Goal: Check status: Check status

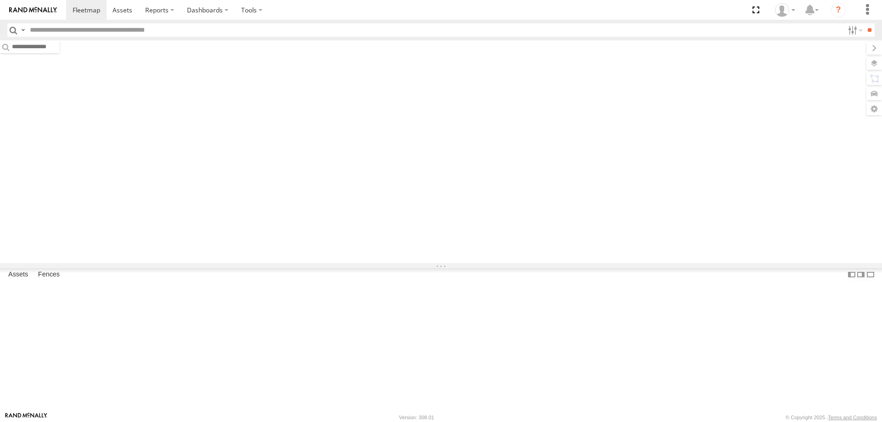
click at [0, 0] on span "Asset" at bounding box center [0, 0] width 0 height 0
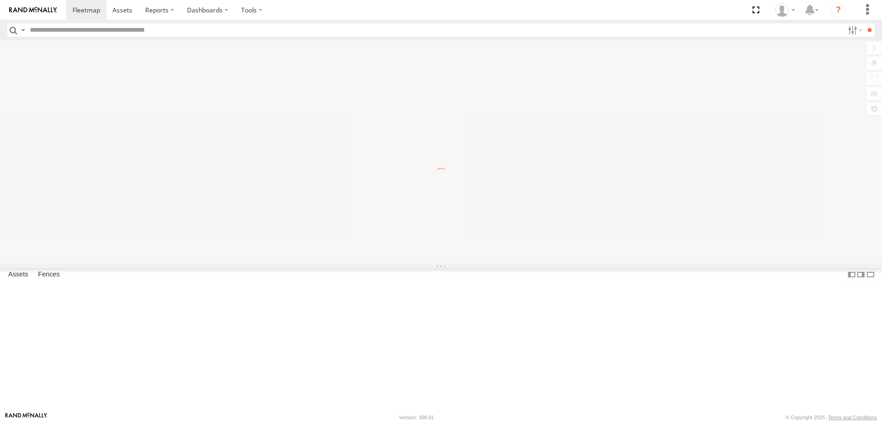
click at [0, 0] on span "Asset" at bounding box center [0, 0] width 0 height 0
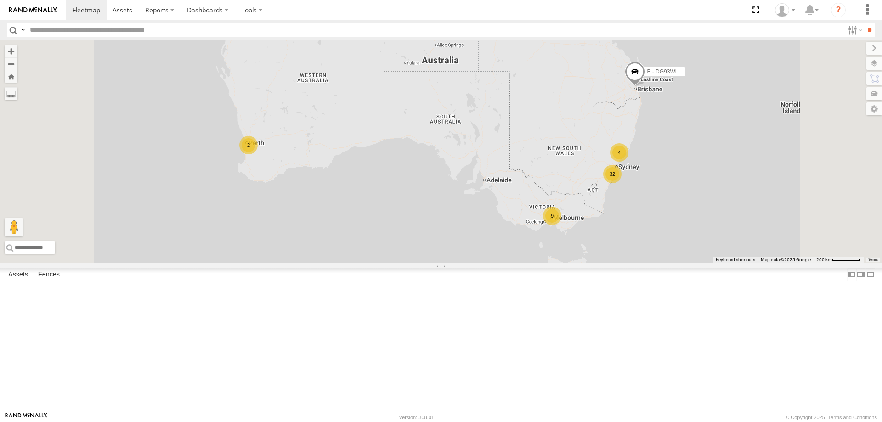
click at [0, 0] on span "Asset" at bounding box center [0, 0] width 0 height 0
click at [0, 0] on div "W - ADS247 - [PERSON_NAME]" at bounding box center [0, 0] width 0 height 0
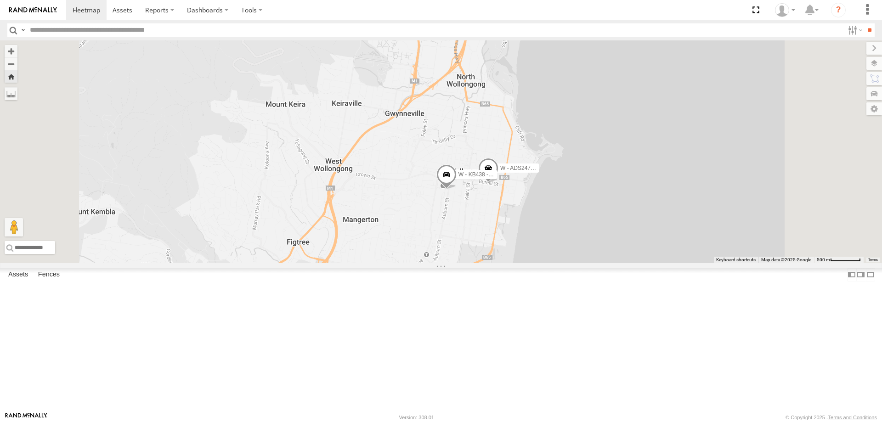
scroll to position [230, 0]
click at [0, 0] on div "S - CZ66YA - [PERSON_NAME] All Assets" at bounding box center [0, 0] width 0 height 0
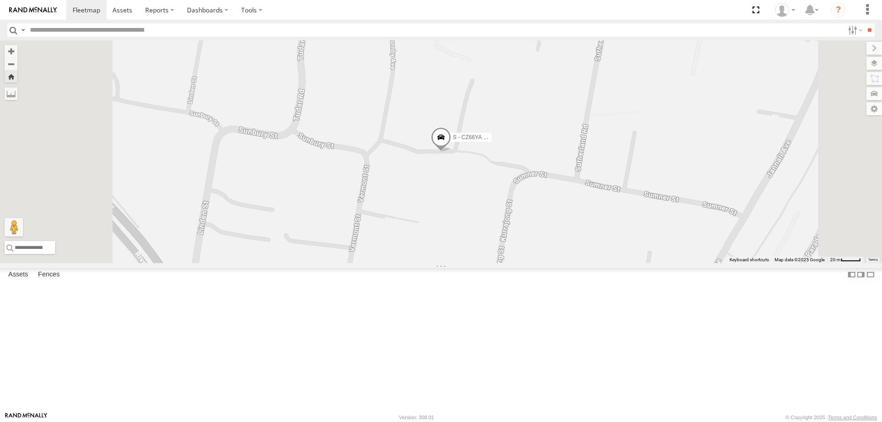
scroll to position [0, 0]
click at [0, 0] on div "W - IHW010 - [PERSON_NAME]" at bounding box center [0, 0] width 0 height 0
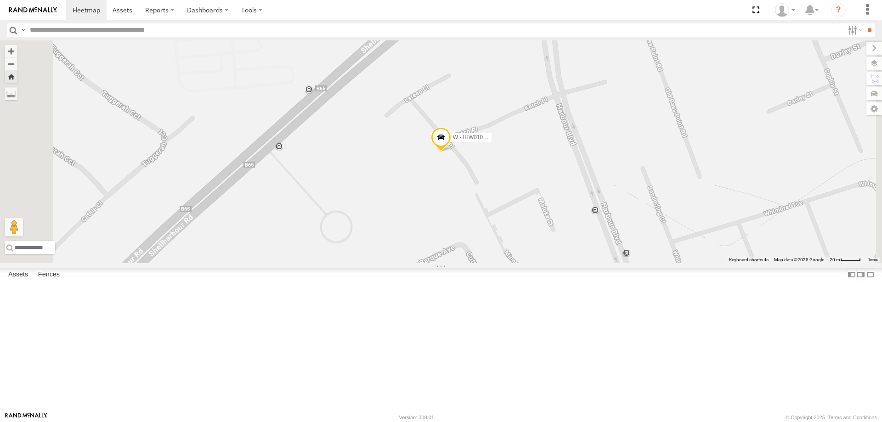
click at [0, 0] on div "W - KB438 - [PERSON_NAME]" at bounding box center [0, 0] width 0 height 0
